Goal: Information Seeking & Learning: Find specific fact

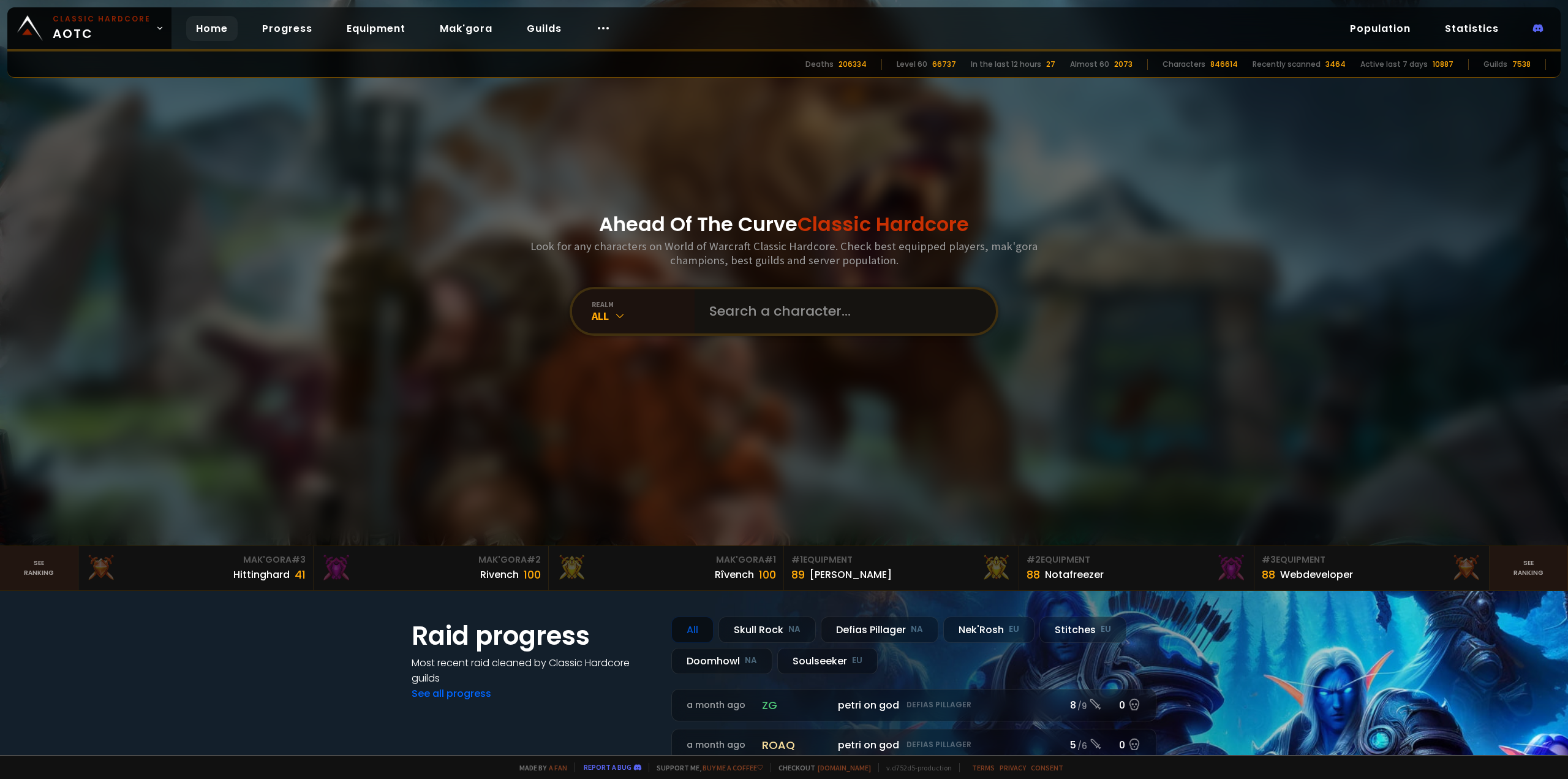
click at [734, 304] on input "text" at bounding box center [842, 311] width 279 height 44
type input "grulloc"
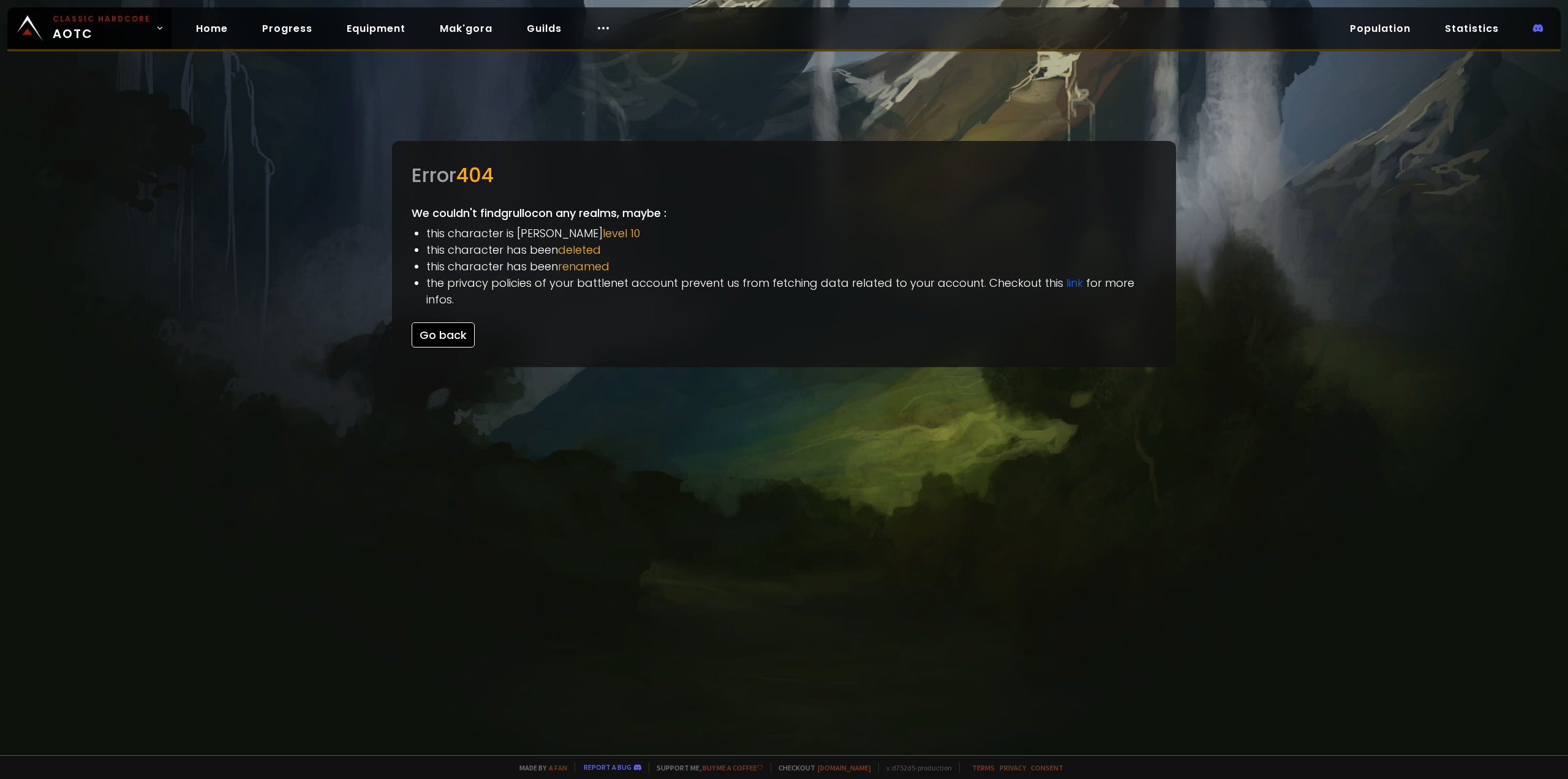
click at [455, 323] on button "Go back" at bounding box center [443, 335] width 63 height 25
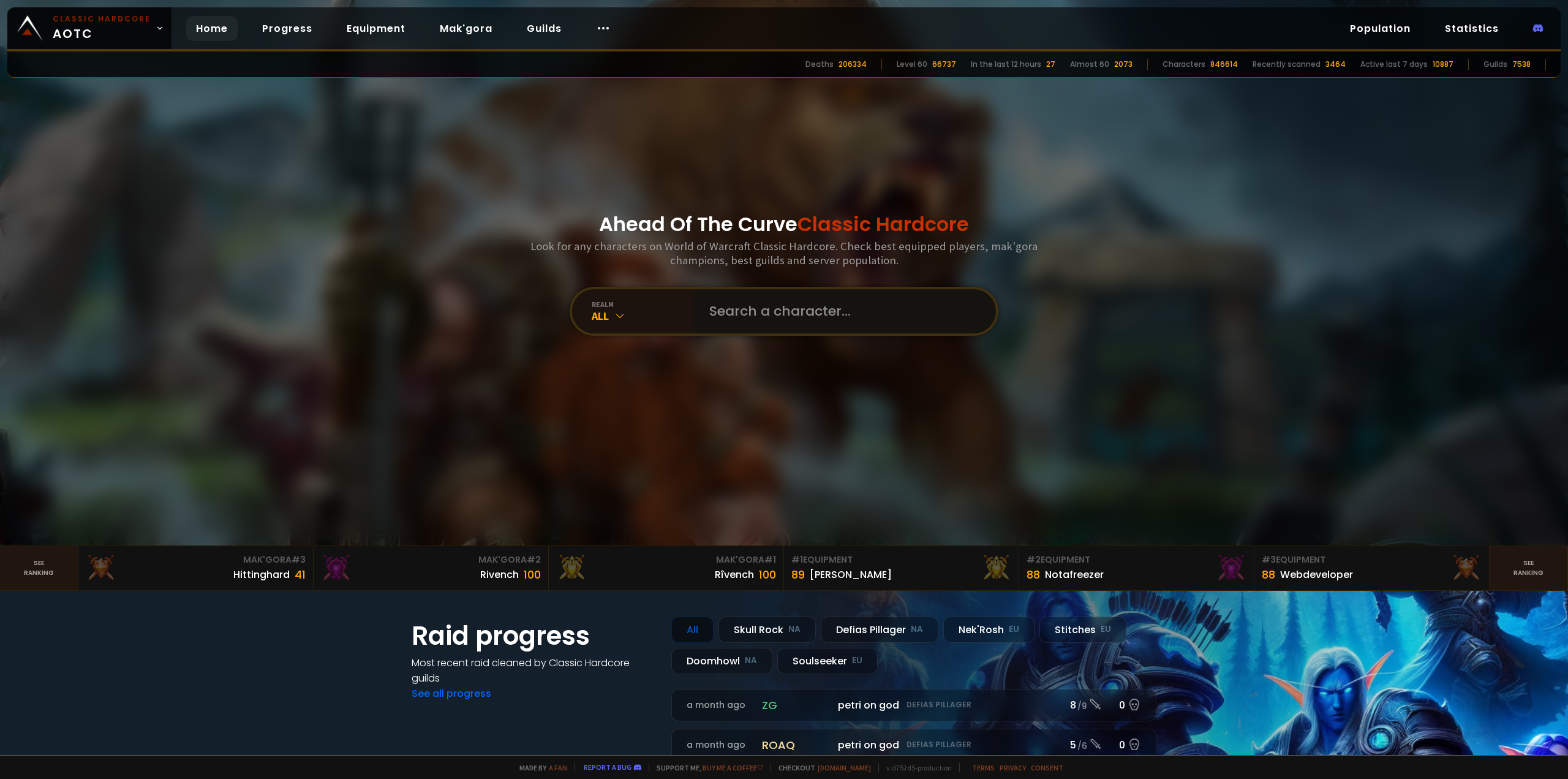
click at [757, 300] on input "text" at bounding box center [842, 311] width 279 height 44
type input "grullok"
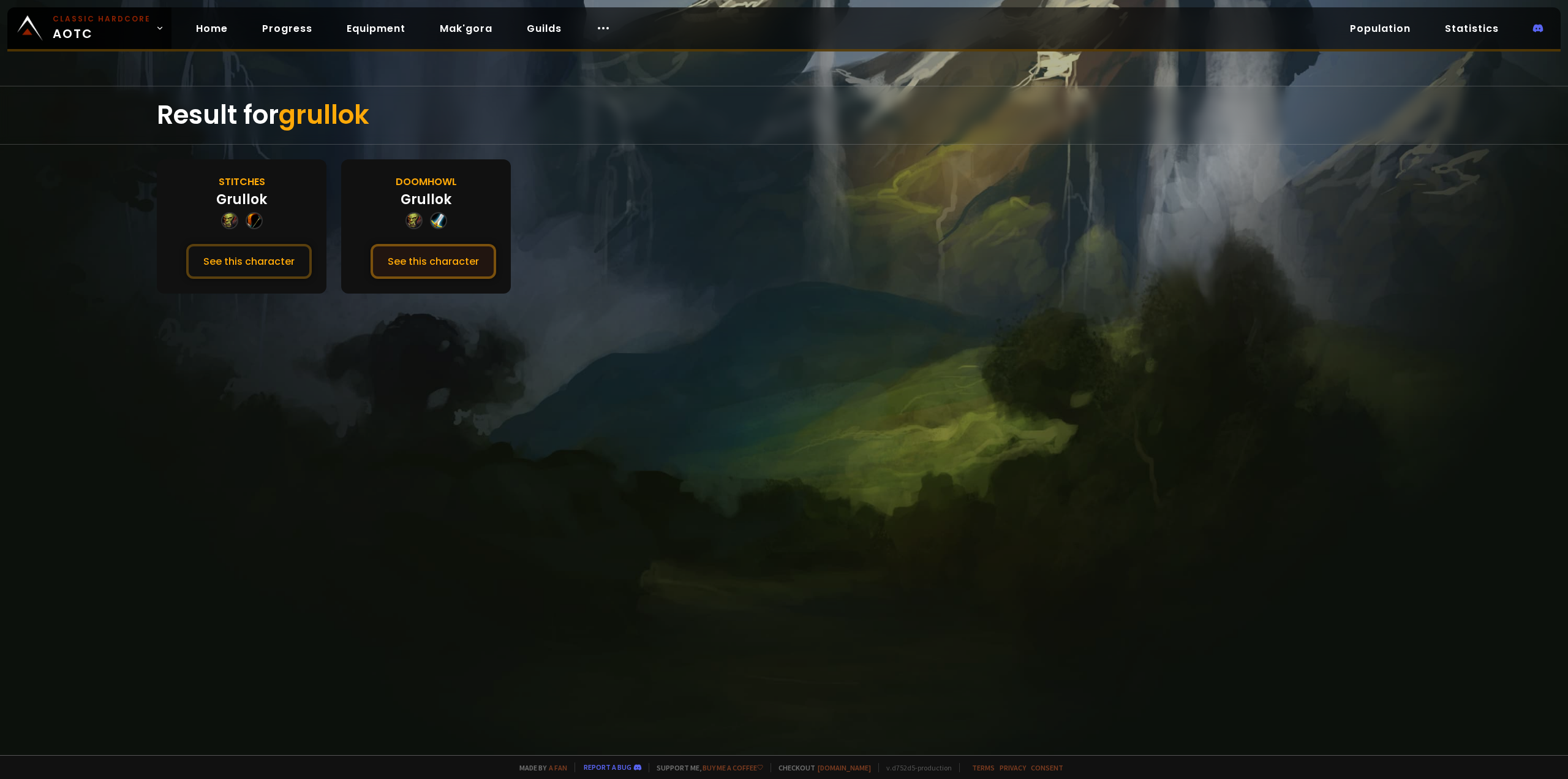
click at [437, 264] on button "See this character" at bounding box center [434, 261] width 126 height 35
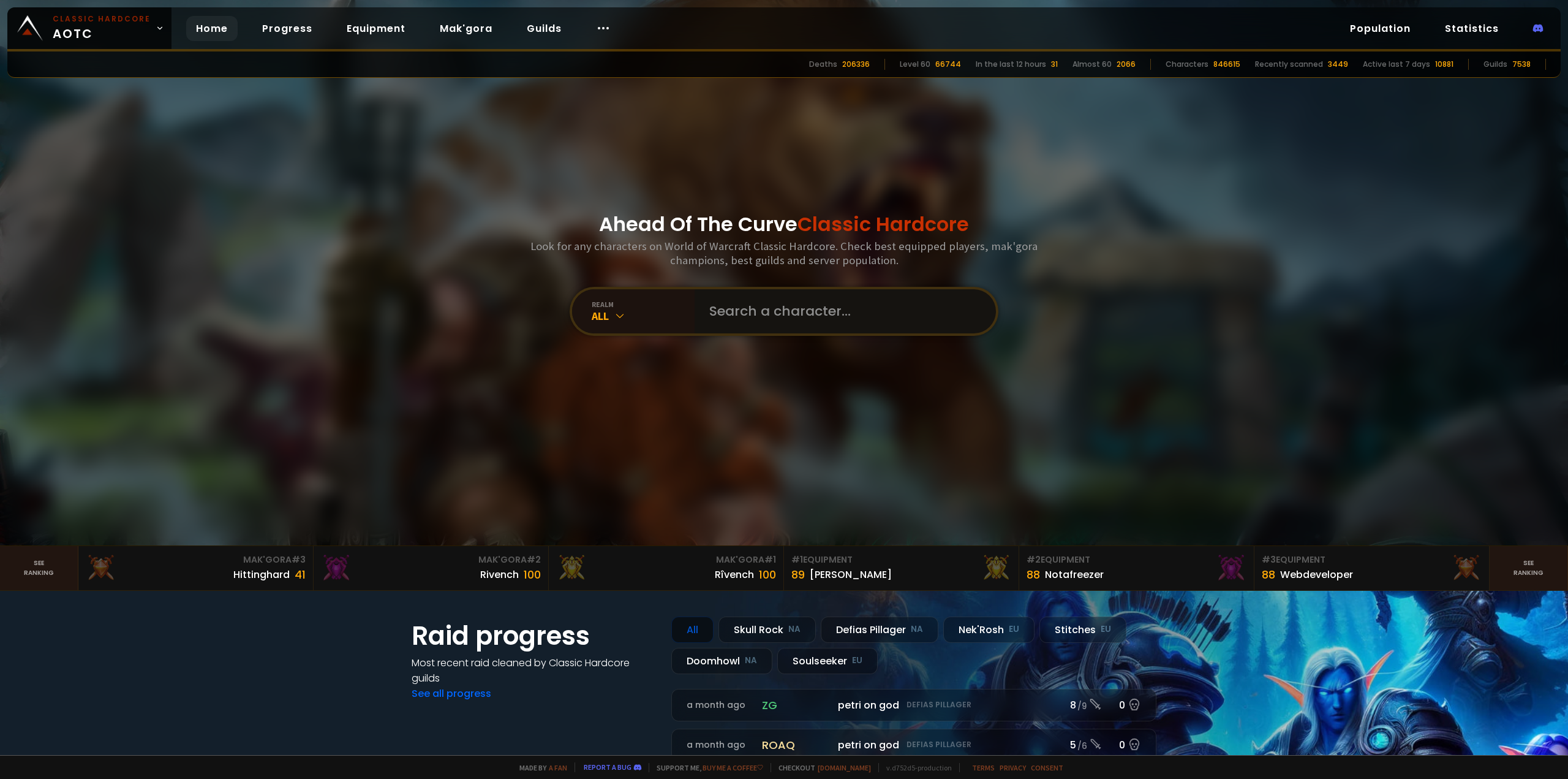
click at [736, 306] on input "text" at bounding box center [842, 311] width 279 height 44
type input "[PERSON_NAME]"
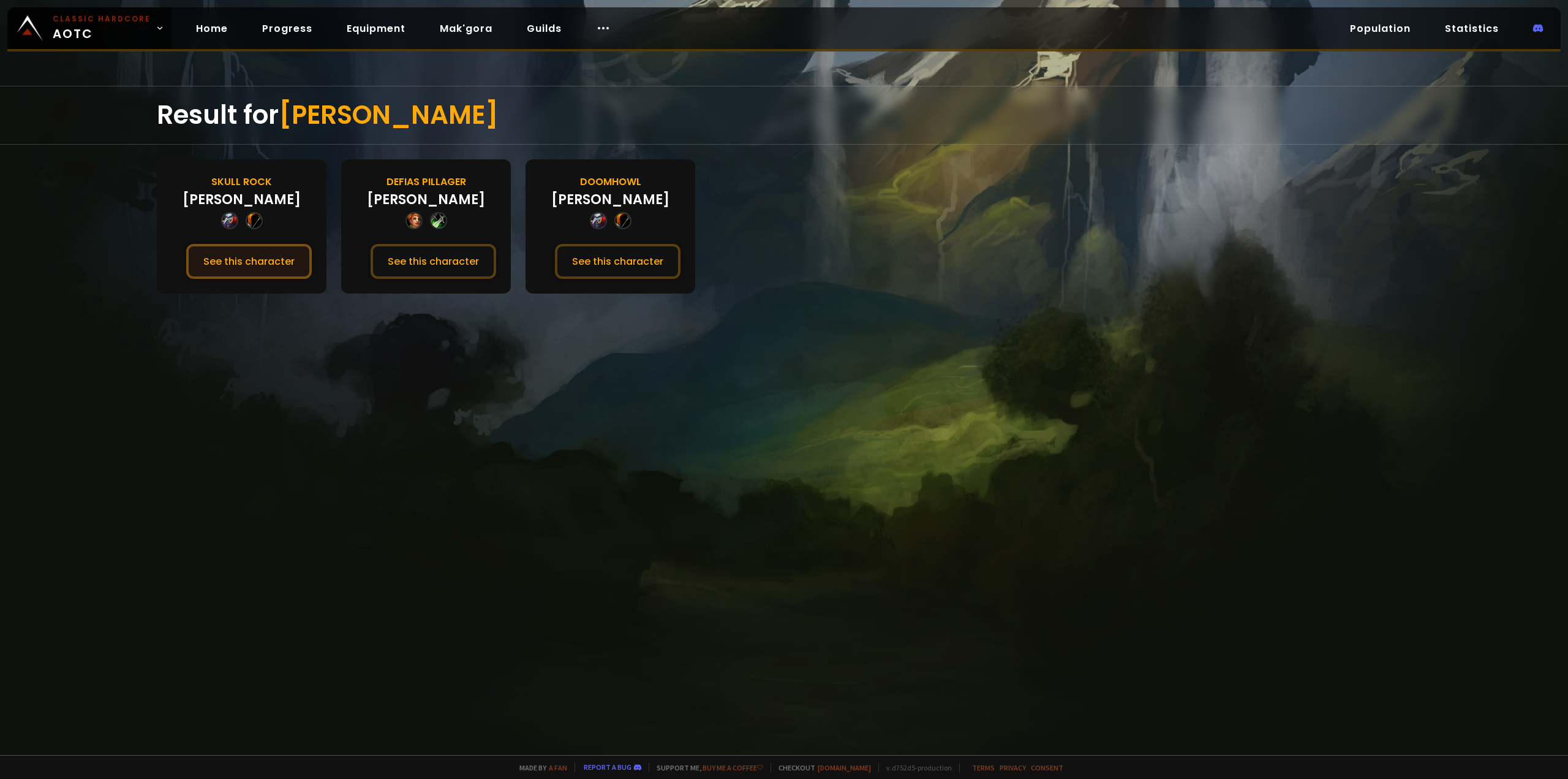
click at [265, 265] on button "See this character" at bounding box center [249, 261] width 126 height 35
click at [594, 258] on button "See this character" at bounding box center [618, 261] width 126 height 35
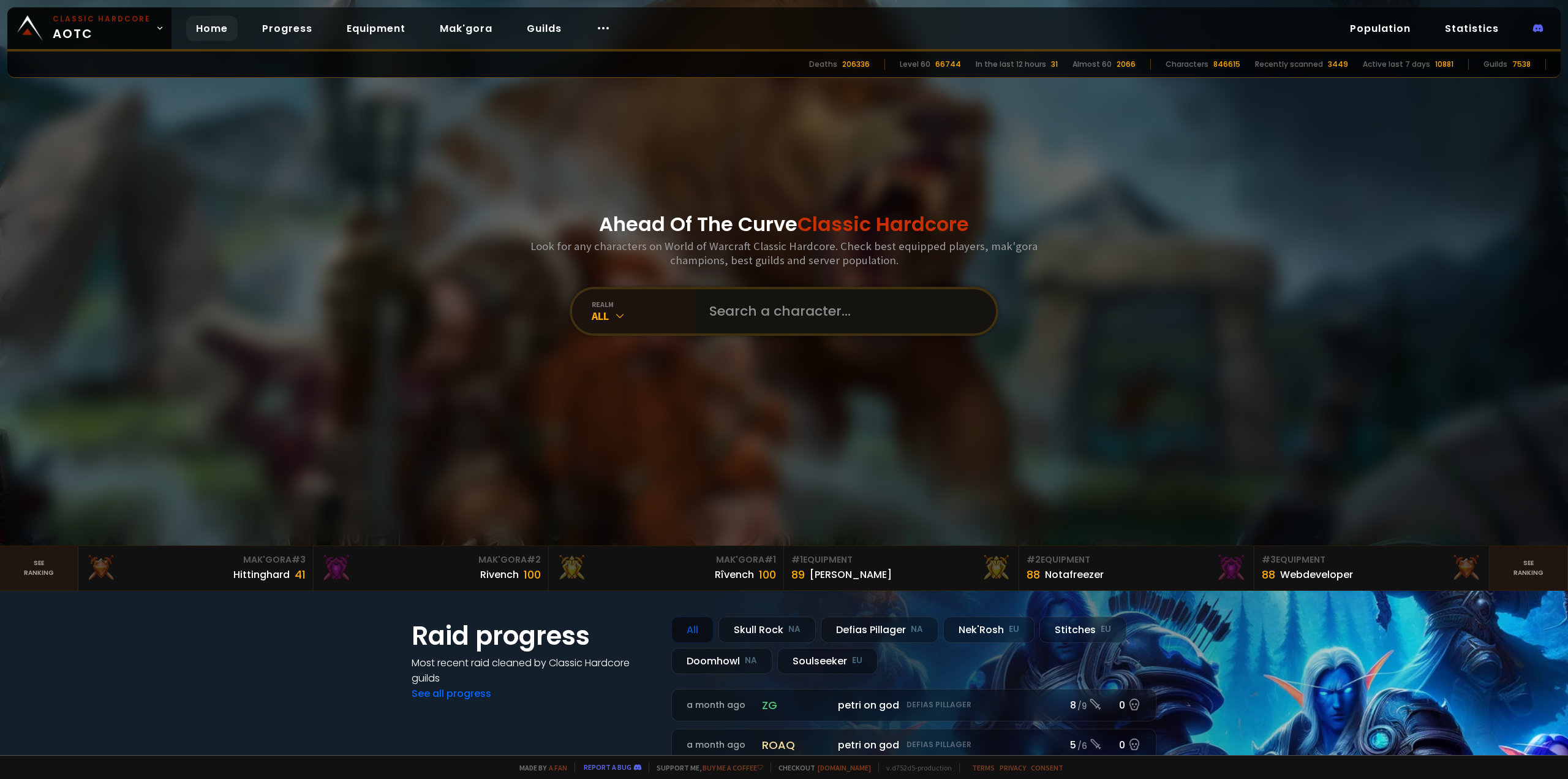
click at [759, 315] on input "text" at bounding box center [842, 311] width 279 height 44
type input "Bohana"
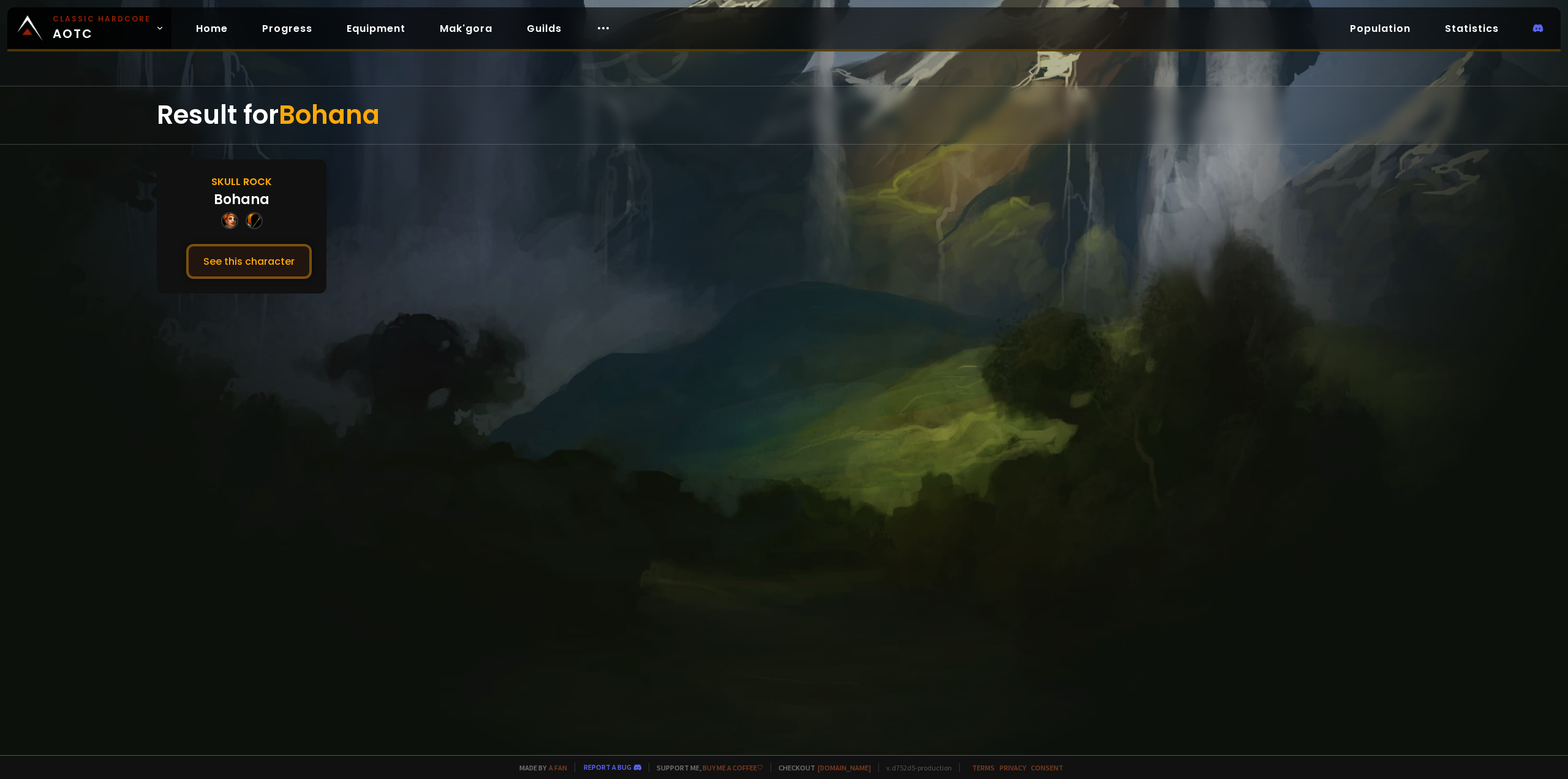
click at [255, 263] on button "See this character" at bounding box center [249, 261] width 126 height 35
